Goal: Task Accomplishment & Management: Manage account settings

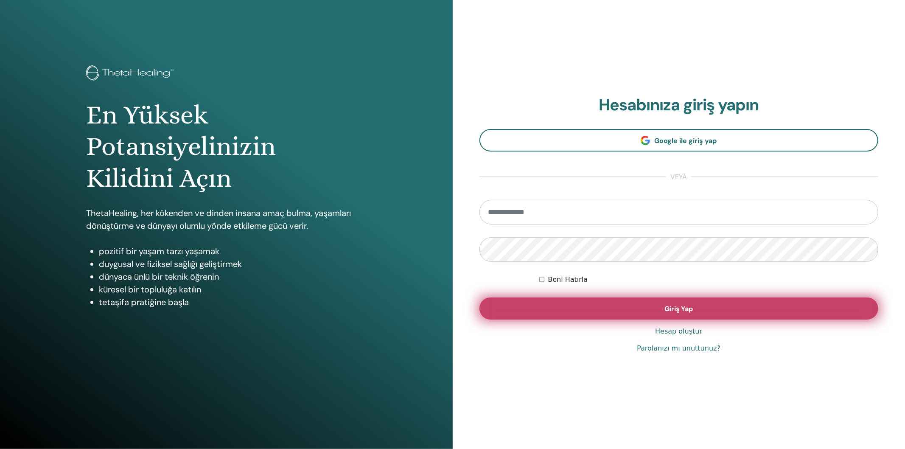
type input "**********"
click at [666, 311] on span "Giriş Yap" at bounding box center [678, 308] width 29 height 9
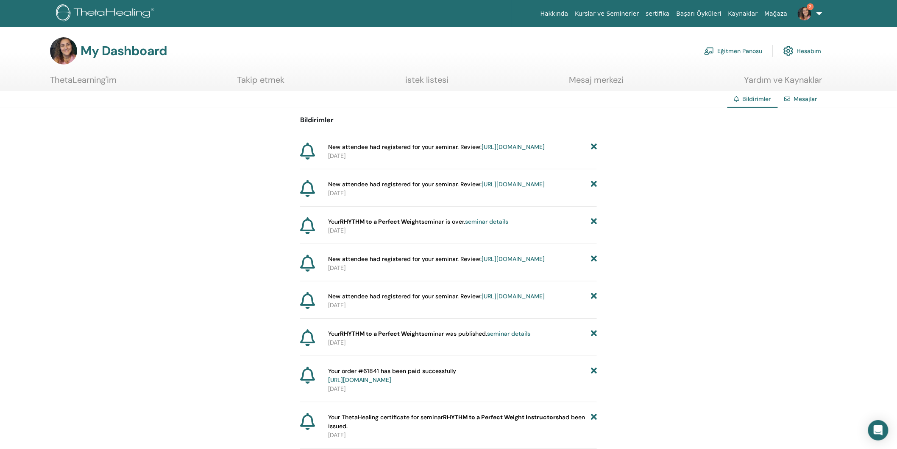
click at [482, 151] on link "https://member.thetahealing.com/instructor/seminar/375776/attendees" at bounding box center [513, 147] width 63 height 8
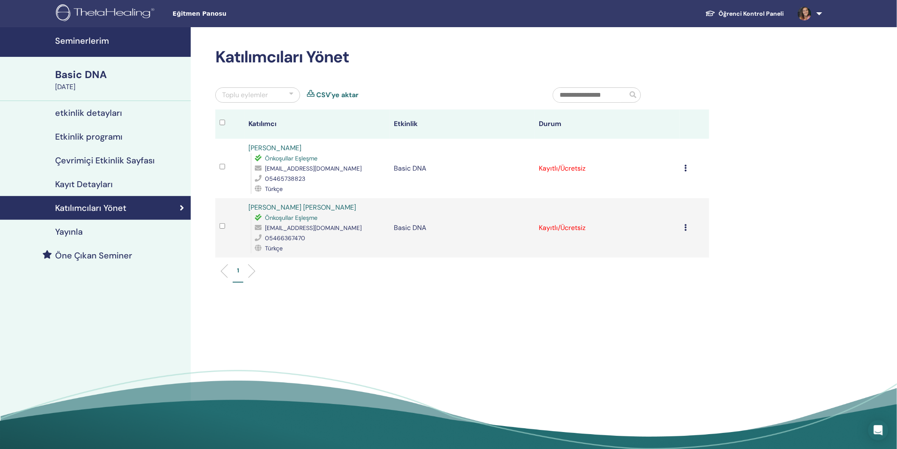
click at [685, 167] on icon at bounding box center [685, 168] width 3 height 7
click at [374, 325] on div "Katılımcıları Yönet Toplu eylemler CSV'ye aktar Katılımcı Etkinlik Durum [PERSO…" at bounding box center [490, 240] width 598 height 427
click at [87, 187] on h4 "Kayıt Detayları" at bounding box center [84, 184] width 58 height 10
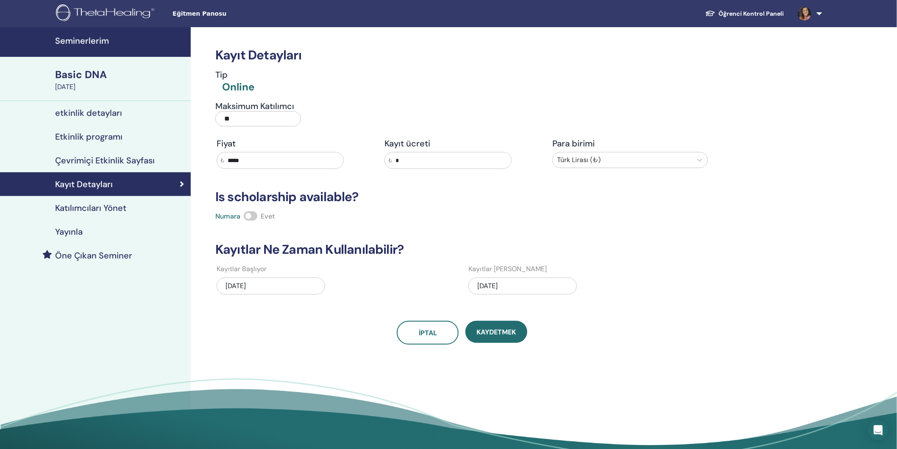
click at [103, 209] on h4 "Katılımcıları Yönet" at bounding box center [90, 208] width 71 height 10
